Goal: Find specific page/section: Find specific page/section

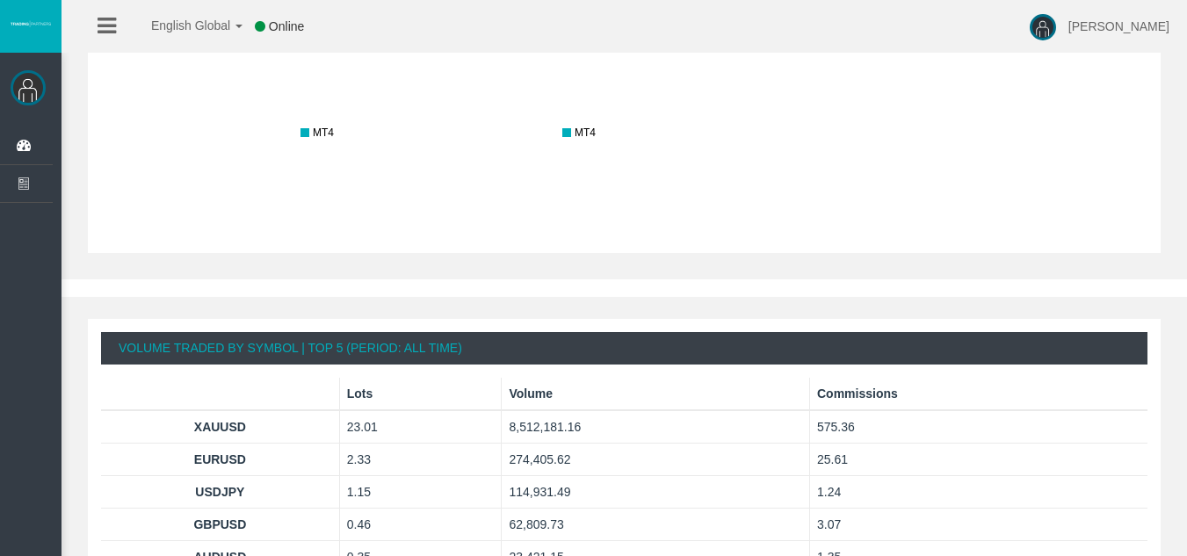
scroll to position [967, 0]
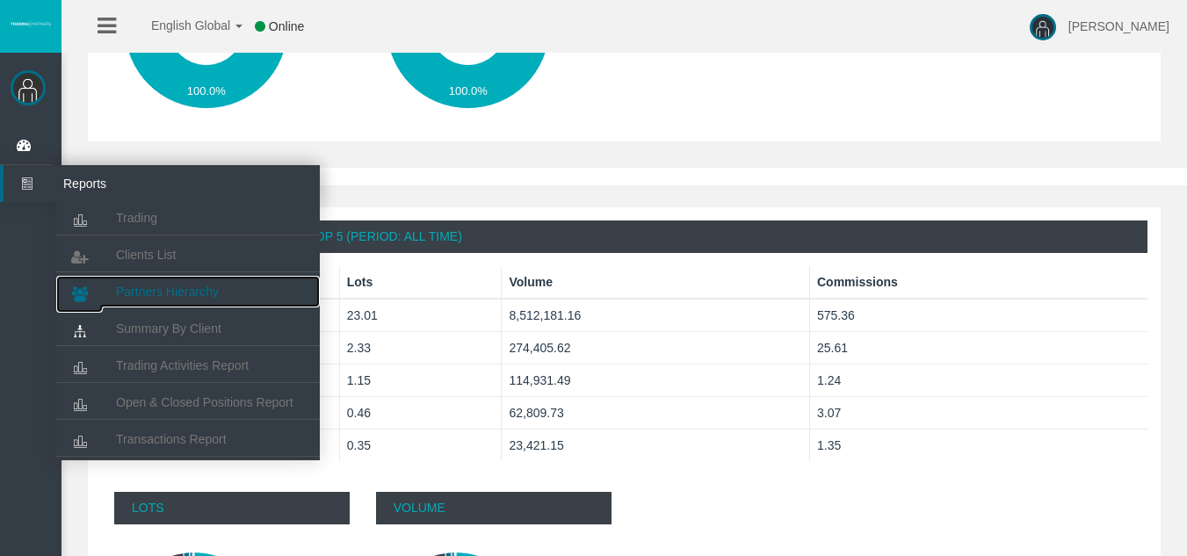
click at [155, 303] on link "Partners Hierarchy" at bounding box center [188, 292] width 264 height 32
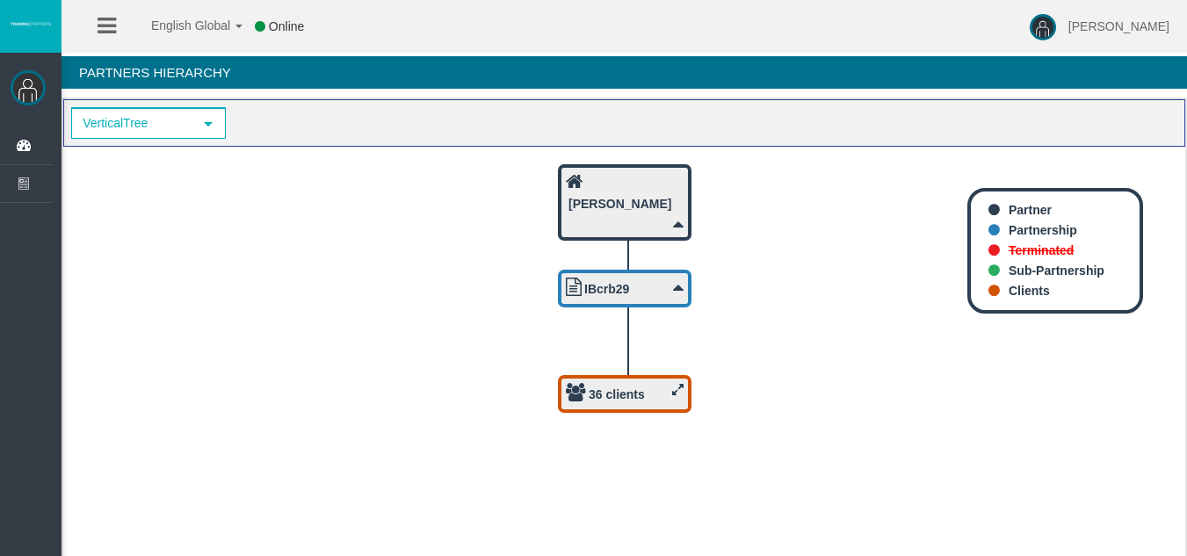
click at [650, 400] on div "36 clients" at bounding box center [625, 394] width 118 height 22
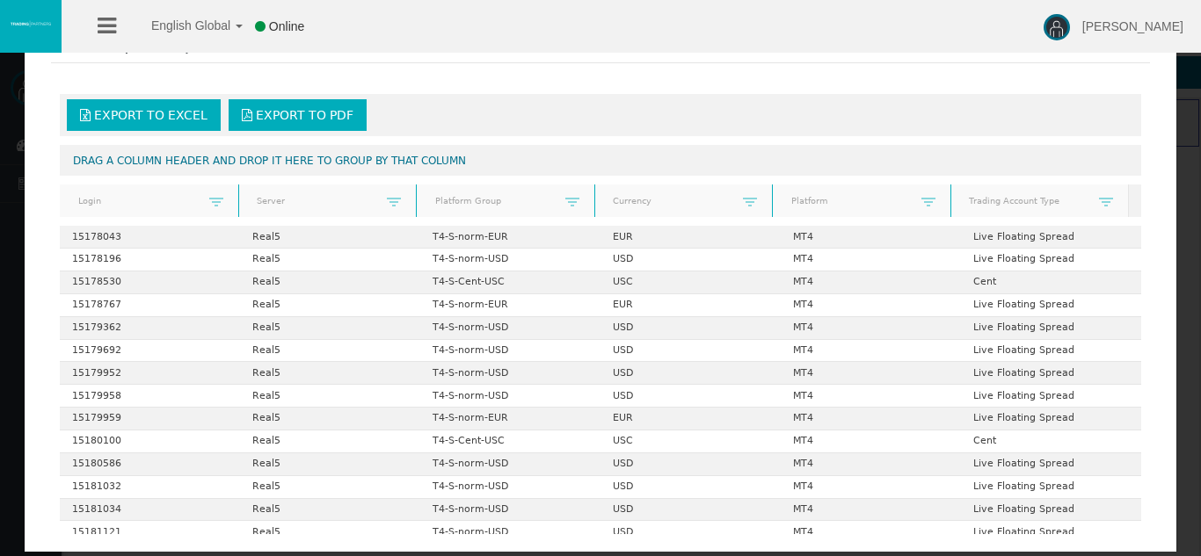
click at [113, 25] on icon at bounding box center [107, 26] width 18 height 22
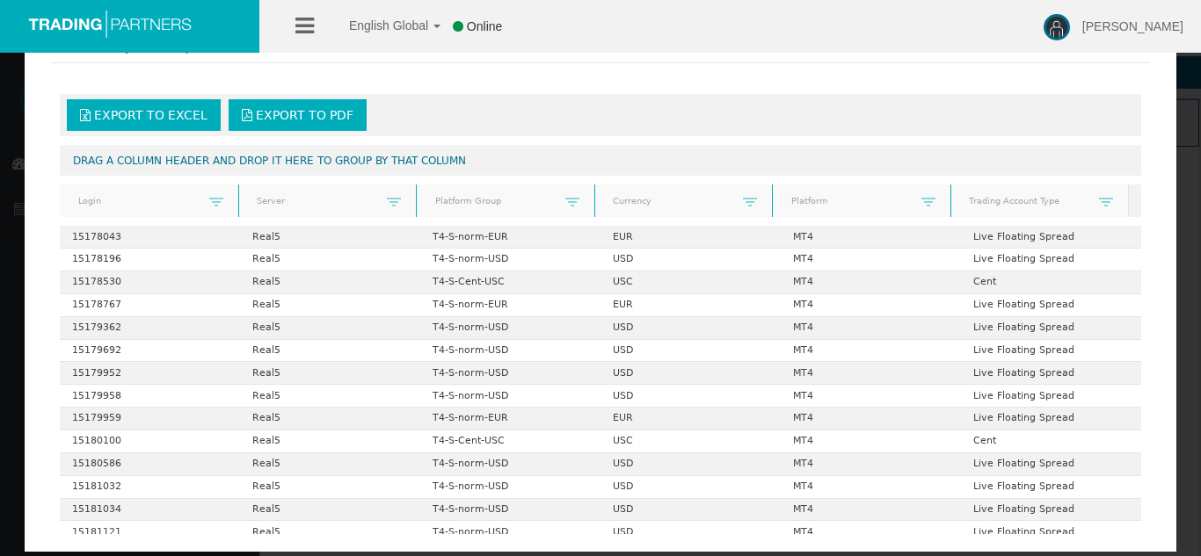
click at [11, 164] on div at bounding box center [600, 278] width 1201 height 556
